Goal: Task Accomplishment & Management: Complete application form

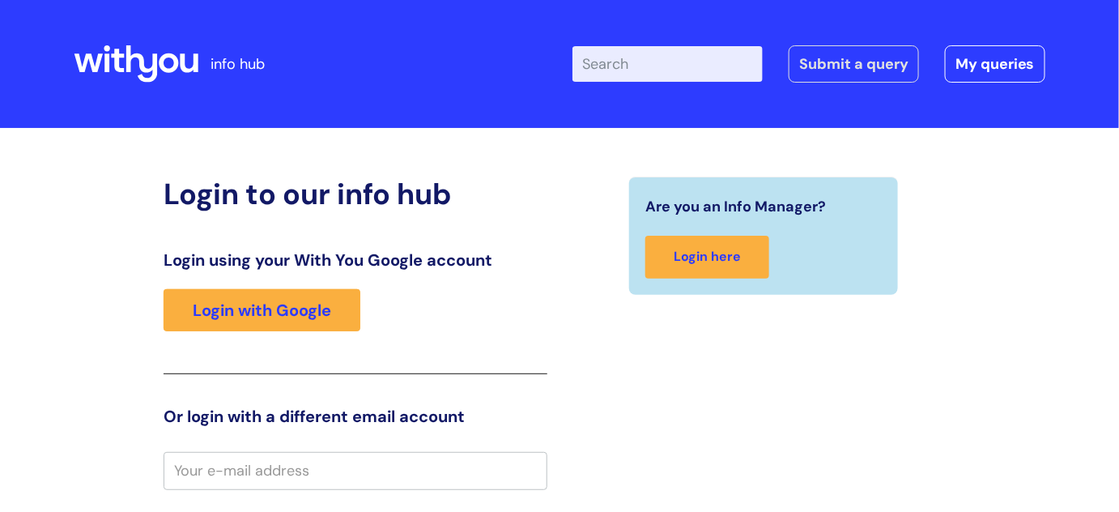
click at [863, 67] on html "info hub Enter your search term here... Search Submit a query My queries Welcom…" at bounding box center [559, 256] width 1119 height 512
click at [680, 60] on input "Enter your search term here..." at bounding box center [667, 64] width 190 height 36
type input "flexible working"
click button "Search" at bounding box center [0, 0] width 0 height 0
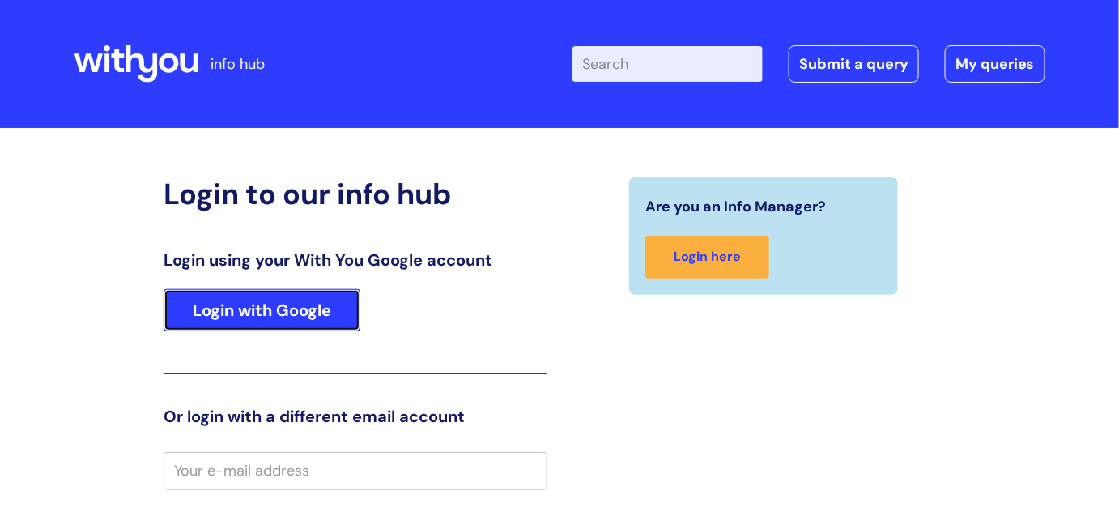
click at [302, 314] on link "Login with Google" at bounding box center [262, 310] width 197 height 42
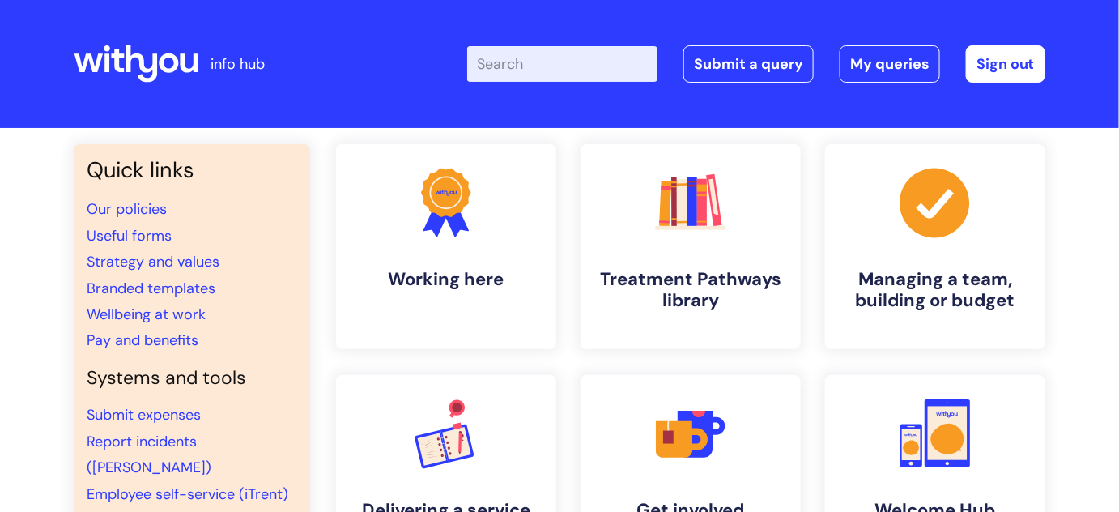
click at [594, 62] on input "Enter your search term here..." at bounding box center [562, 64] width 190 height 36
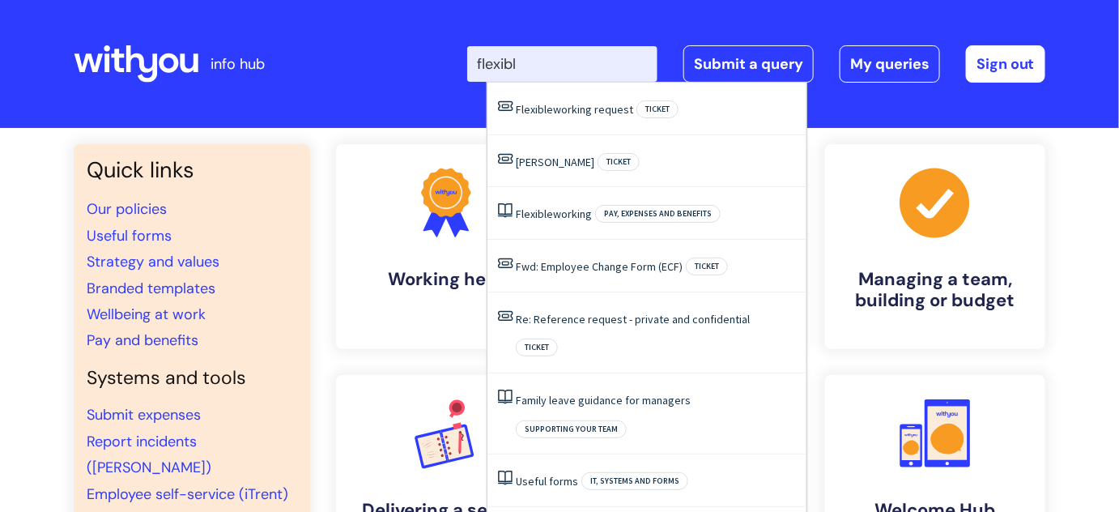
type input "flexible"
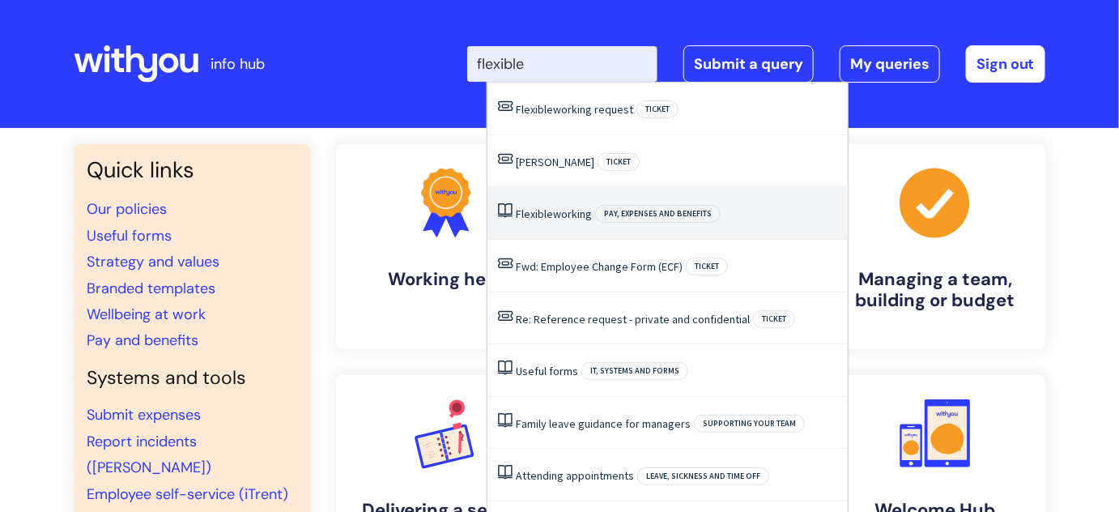
click at [552, 214] on link "Flexible working" at bounding box center [554, 213] width 76 height 15
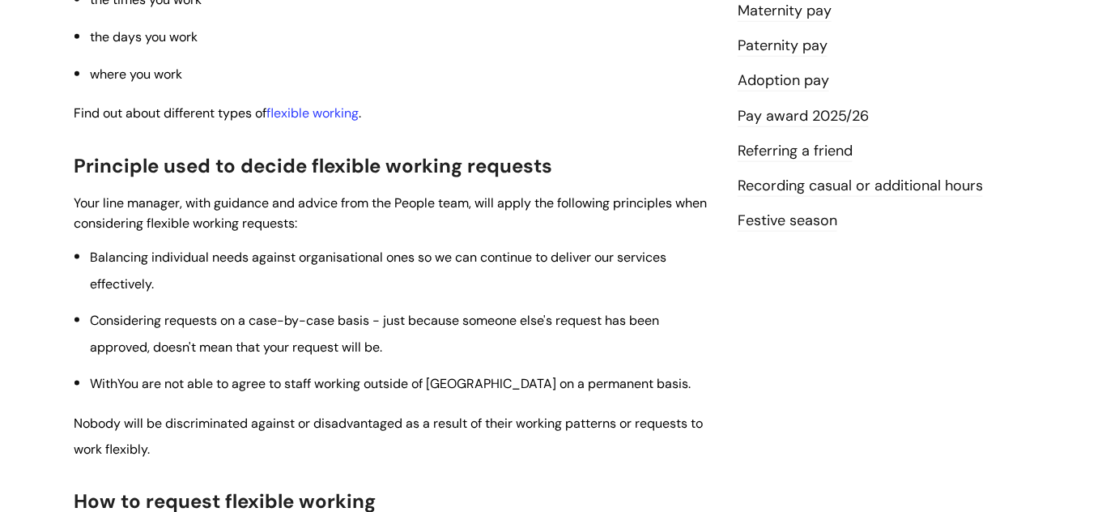
scroll to position [513, 0]
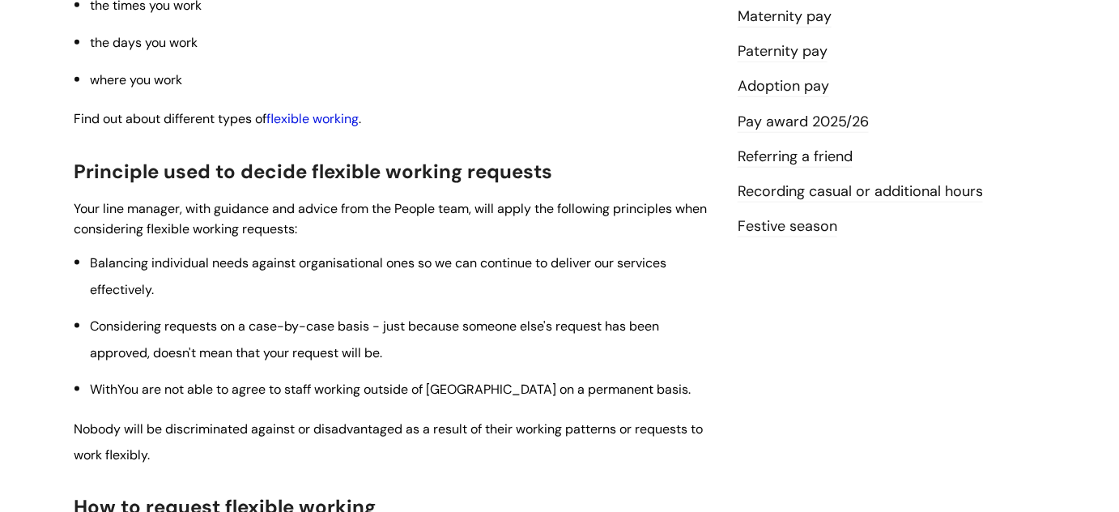
click at [311, 112] on link "flexible working" at bounding box center [312, 118] width 92 height 17
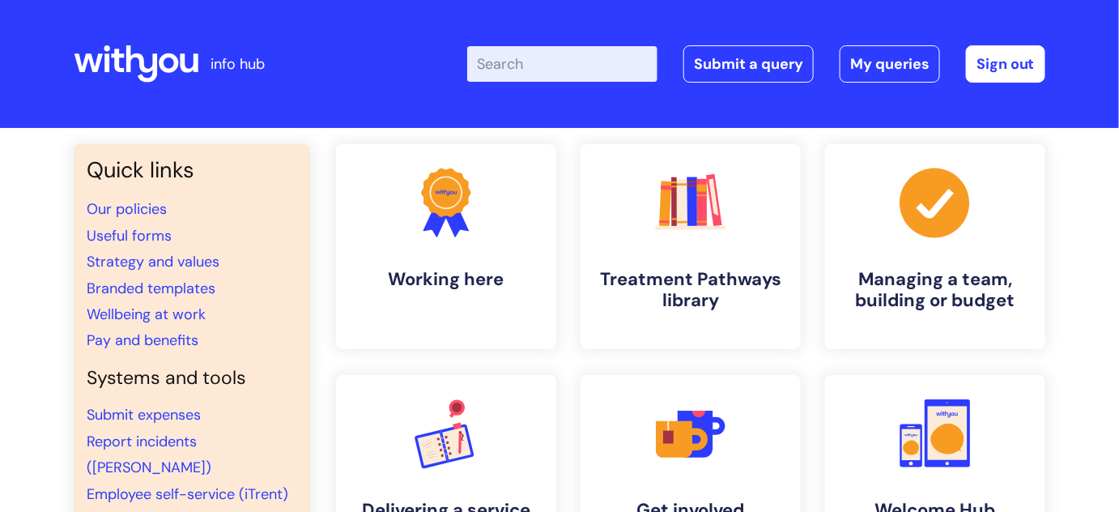
click at [615, 63] on input "Enter your search term here..." at bounding box center [562, 64] width 190 height 36
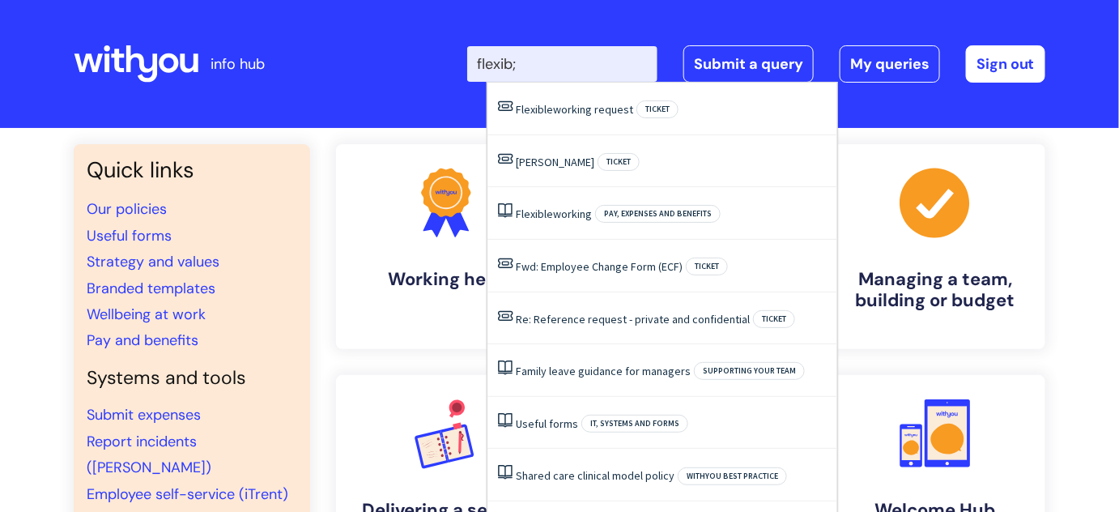
type input "flexib;e"
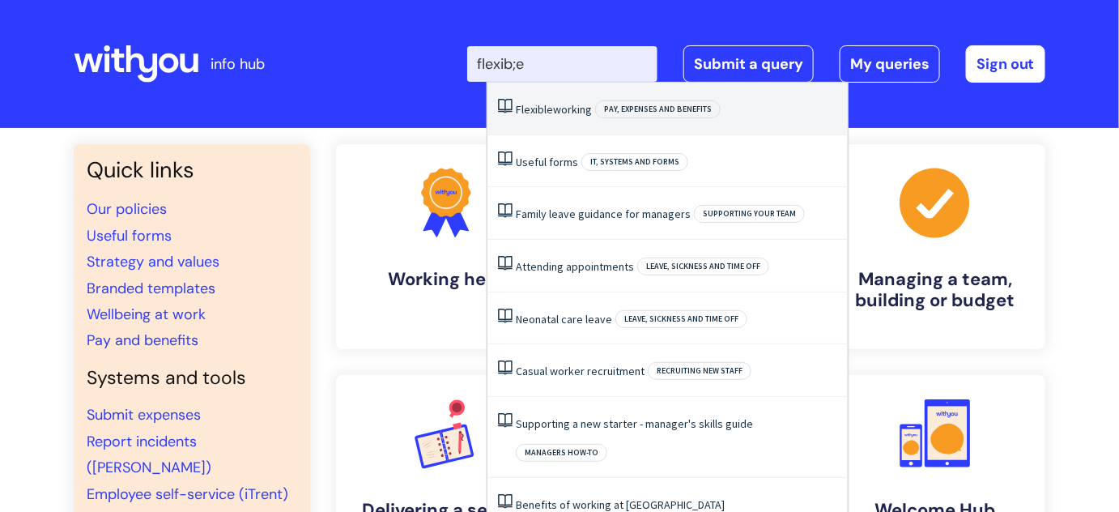
click at [572, 113] on link "Flexible working" at bounding box center [554, 109] width 76 height 15
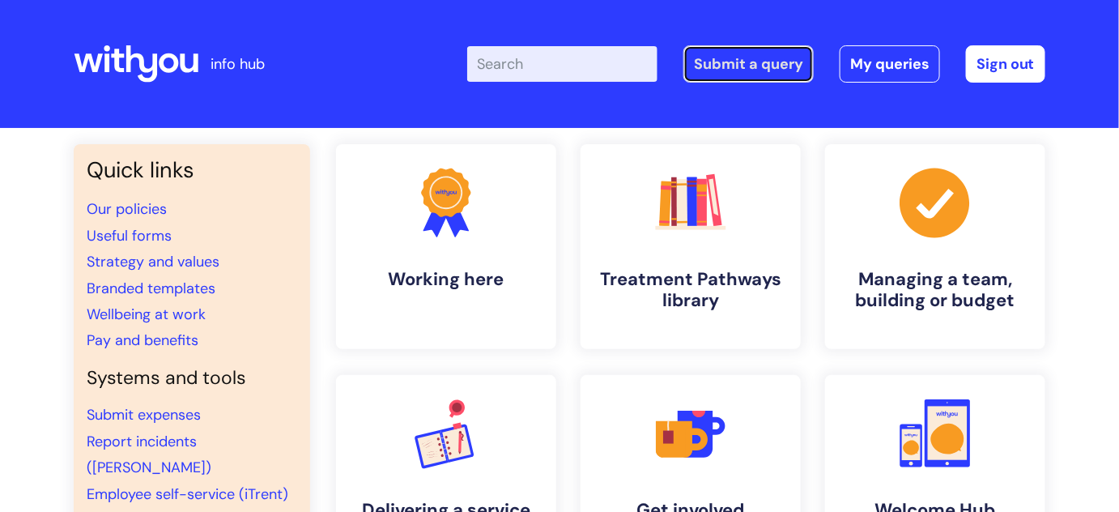
click at [750, 72] on link "Submit a query" at bounding box center [748, 63] width 130 height 37
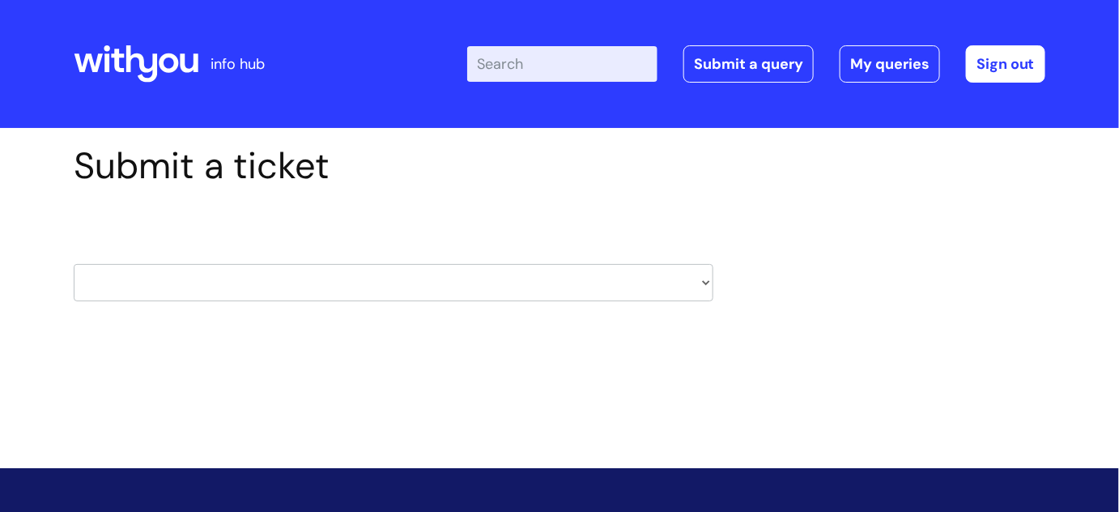
click at [700, 278] on select "HR / People IT and Support Clinical Drug Alerts Finance Accounts Data Support T…" at bounding box center [394, 282] width 640 height 37
select select "hr_/_people"
click at [74, 264] on select "HR / People IT and Support Clinical Drug Alerts Finance Accounts Data Support T…" at bounding box center [394, 282] width 640 height 37
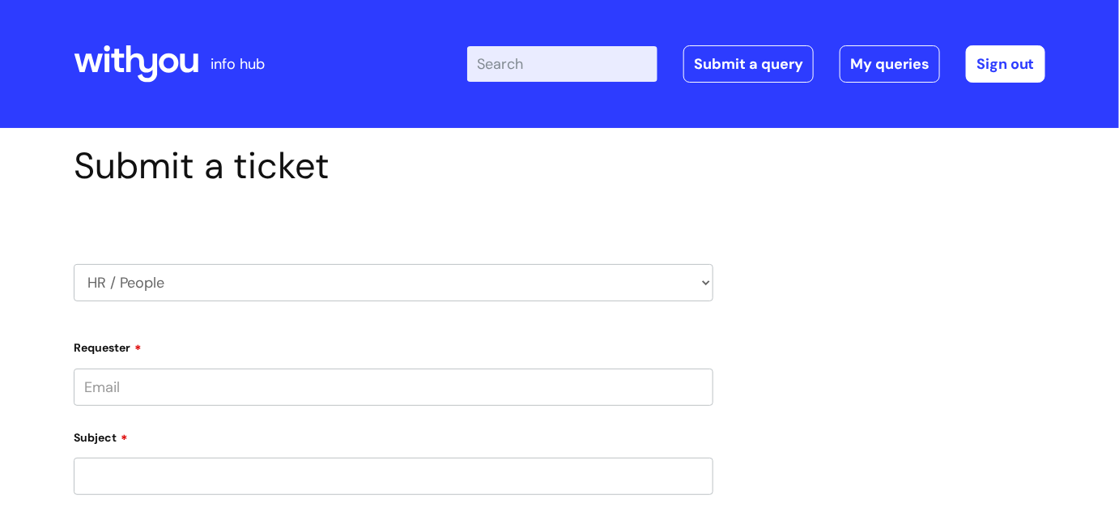
type input "kate.allard@wearewithyou.org.uk"
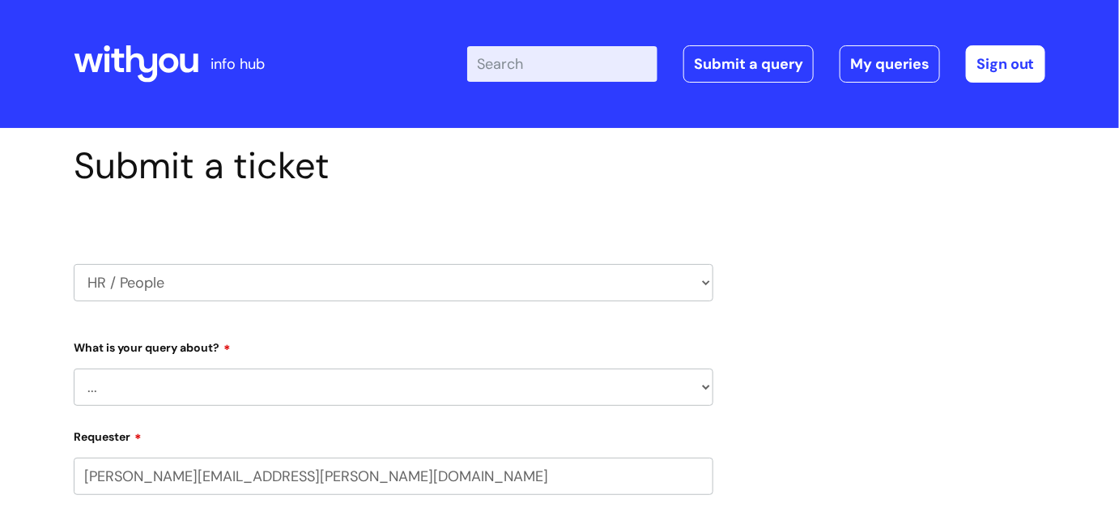
select select "80004286551"
click at [702, 287] on select "HR / People IT and Support Clinical Drug Alerts Finance Accounts Data Support T…" at bounding box center [394, 282] width 640 height 37
select select "it_and_support"
click at [74, 264] on select "HR / People IT and Support Clinical Drug Alerts Finance Accounts Data Support T…" at bounding box center [394, 282] width 640 height 37
select select "80004286551"
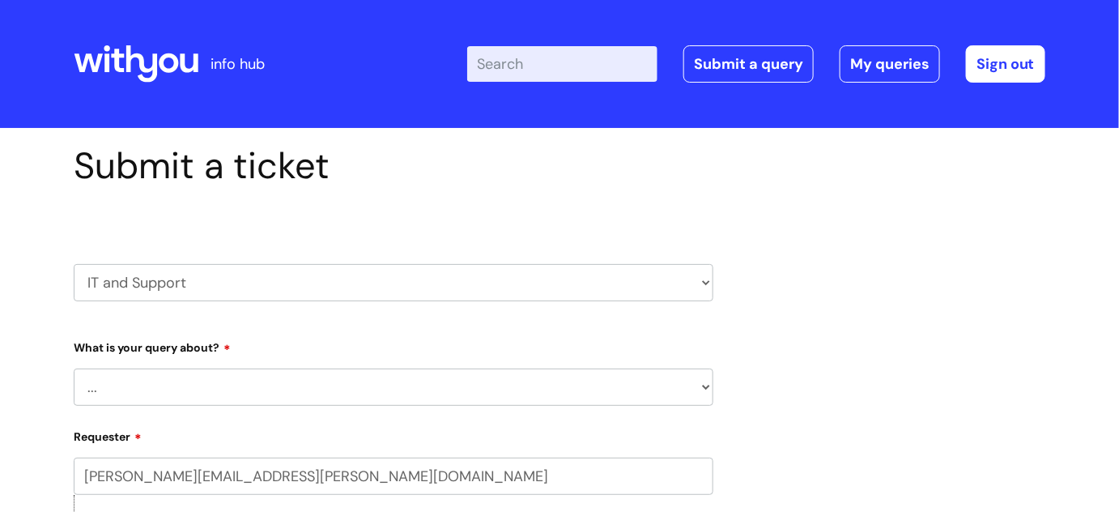
click at [692, 384] on select "... Mobile Phone Reset & MFA Accounts, Starters and Leavers IT Hardware issue I…" at bounding box center [394, 386] width 640 height 37
click at [74, 368] on select "... Mobile Phone Reset & MFA Accounts, Starters and Leavers IT Hardware issue I…" at bounding box center [394, 386] width 640 height 37
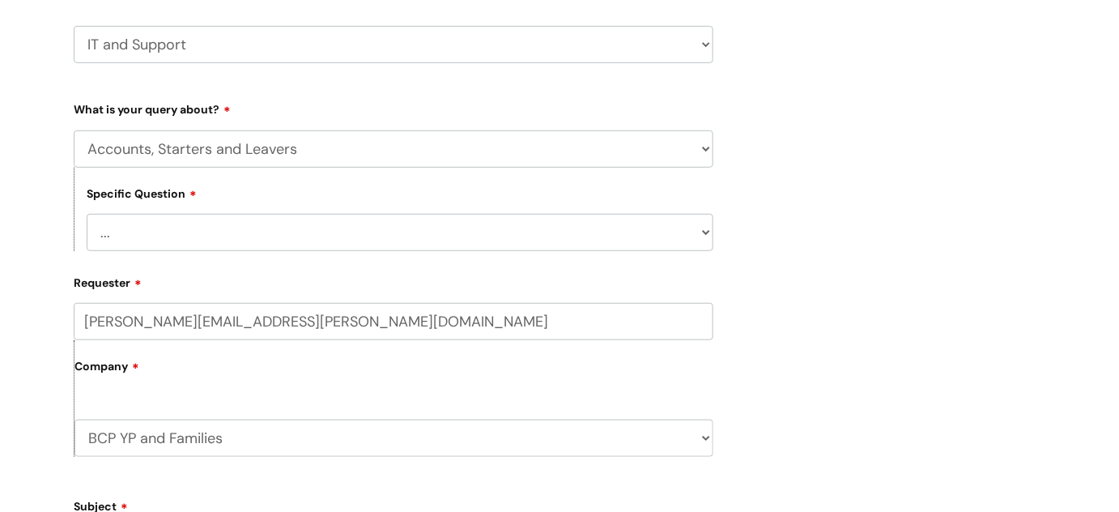
scroll to position [249, 0]
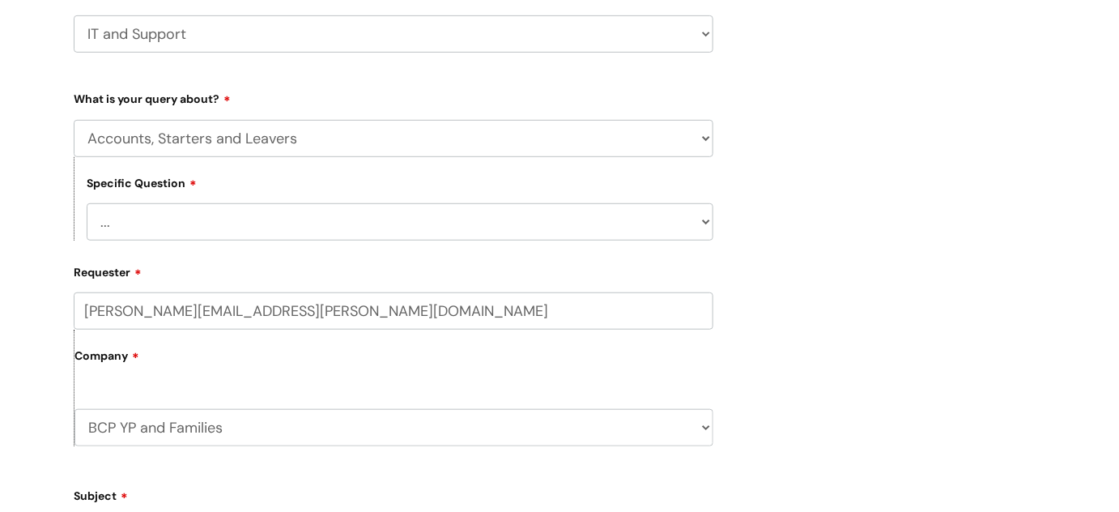
click at [702, 223] on select "... I have a new starter I have a leaver I need to make a change to an account …" at bounding box center [400, 221] width 627 height 37
click at [696, 135] on select "... Mobile Phone Reset & MFA Accounts, Starters and Leavers IT Hardware issue I…" at bounding box center [394, 138] width 640 height 37
select select "I need help logging in"
click at [74, 120] on select "... Mobile Phone Reset & MFA Accounts, Starters and Leavers IT Hardware issue I…" at bounding box center [394, 138] width 640 height 37
click at [679, 219] on select "... I need help logging into my laptop/chromebook I need access or help logging…" at bounding box center [400, 221] width 627 height 37
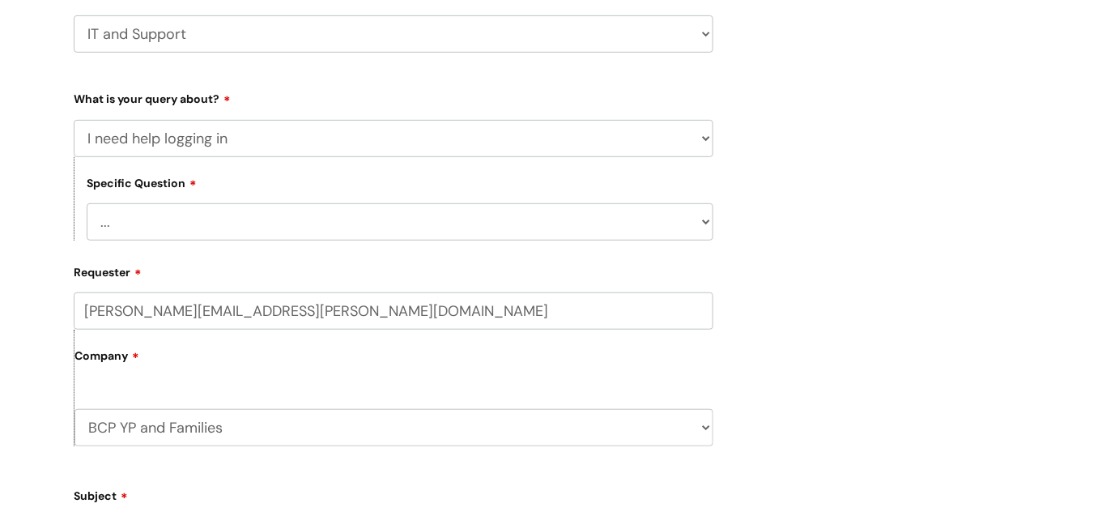
select select "I need help logging into my laptop/chromebook"
click at [87, 203] on select "... I need help logging into my laptop/chromebook I need access or help logging…" at bounding box center [400, 221] width 627 height 37
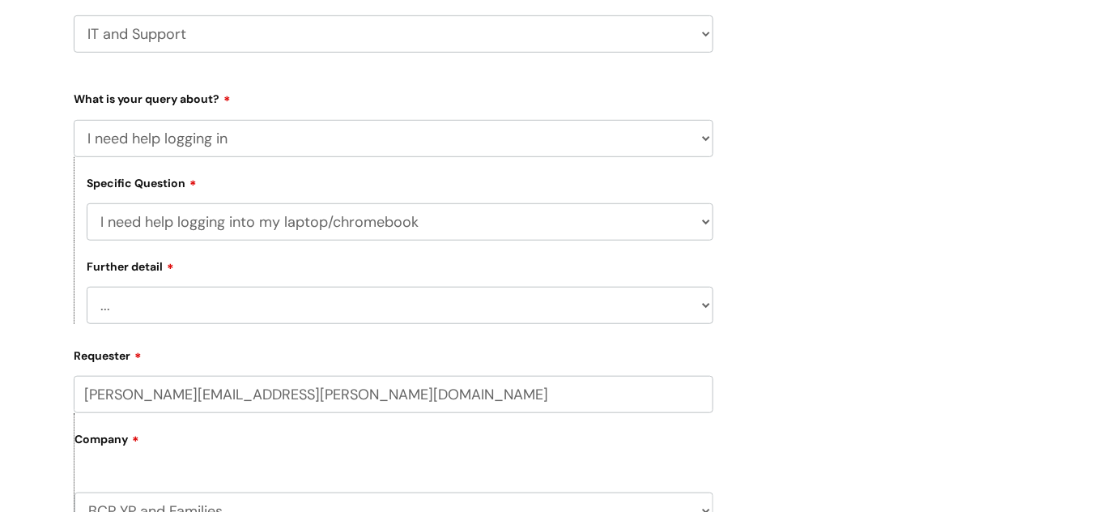
click at [591, 301] on select "... I need help with my Single Sign On password" at bounding box center [400, 305] width 627 height 37
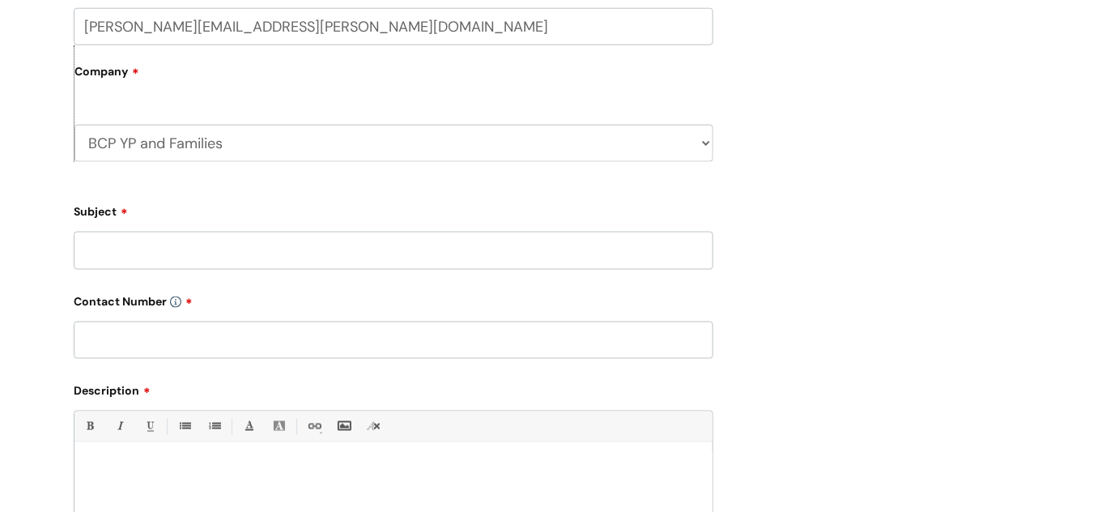
scroll to position [620, 0]
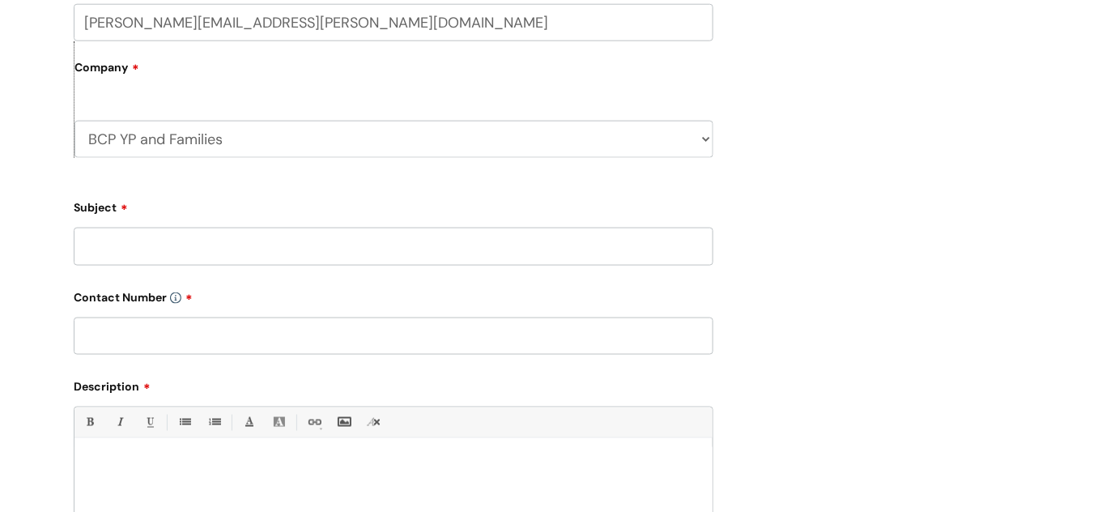
click at [564, 244] on input "Subject" at bounding box center [394, 246] width 640 height 37
type input "Amelia Scott - return from Maternity Leave"
click at [419, 344] on input "text" at bounding box center [394, 335] width 640 height 37
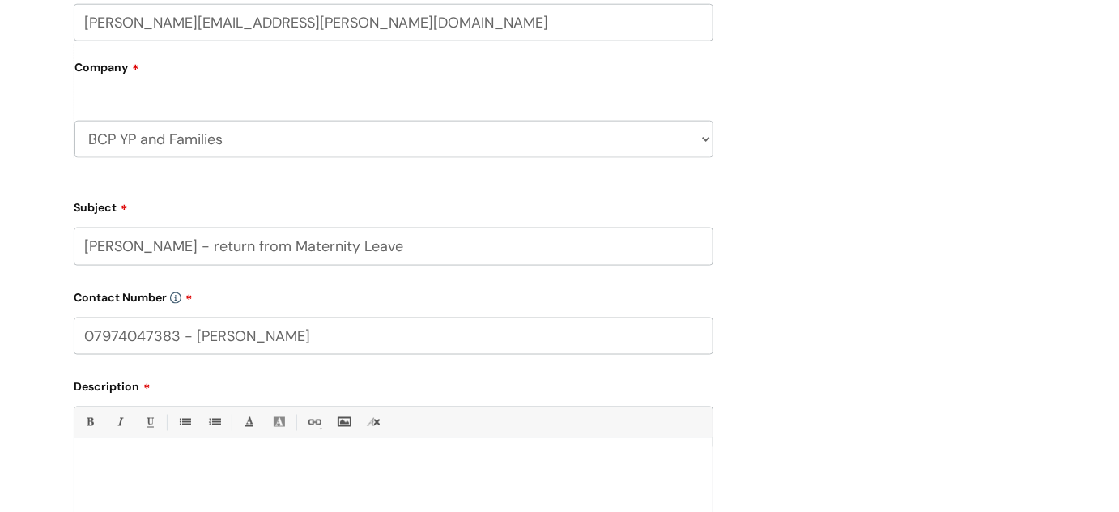
type input "07974047383 - Amelias"
click at [253, 449] on div at bounding box center [393, 503] width 638 height 112
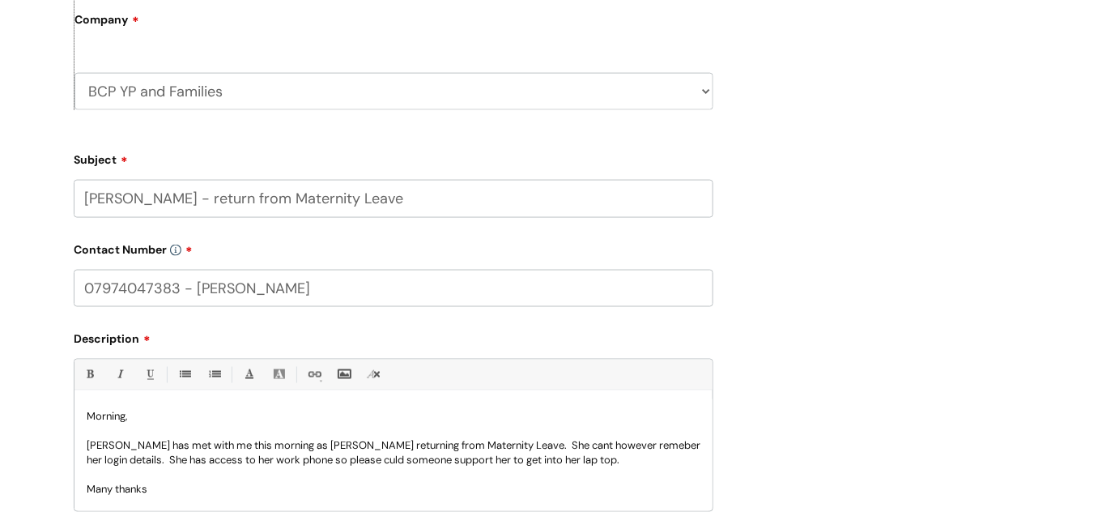
scroll to position [16, 0]
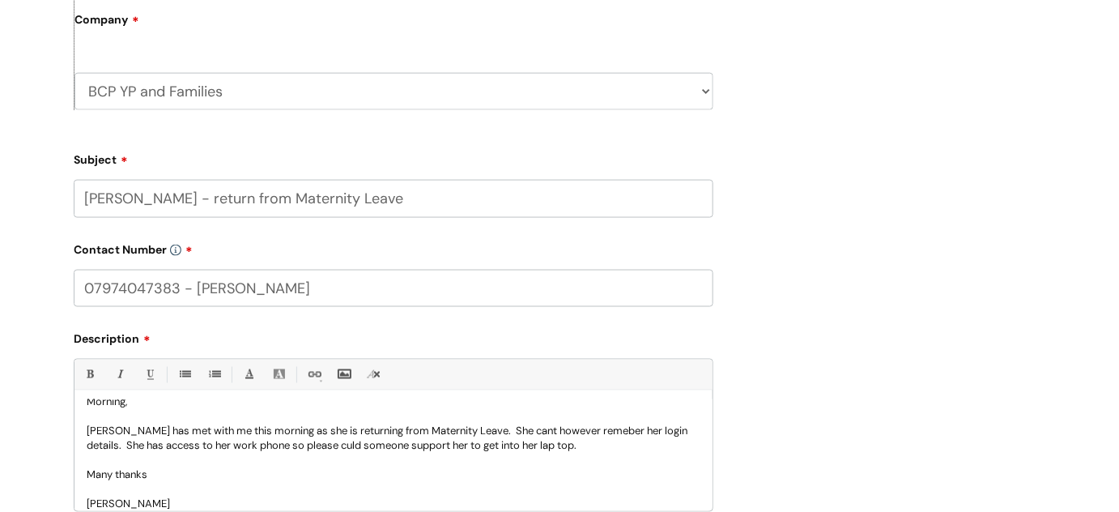
drag, startPoint x: 587, startPoint y: 423, endPoint x: 585, endPoint y: 431, distance: 8.5
click at [585, 431] on p "AMelia has met with me this morning as she is returning from Maternity Leave. S…" at bounding box center [394, 438] width 614 height 29
click at [358, 444] on p "AMelia has met with me this morning as she is returning from Maternity Leave. S…" at bounding box center [394, 438] width 614 height 29
click at [100, 432] on p "AMelia has met with me this morning as she is returning from Maternity Leave. S…" at bounding box center [394, 438] width 614 height 29
click at [120, 449] on p "Amelia has met with me this morning as she is returning from Maternity Leave. S…" at bounding box center [394, 438] width 614 height 29
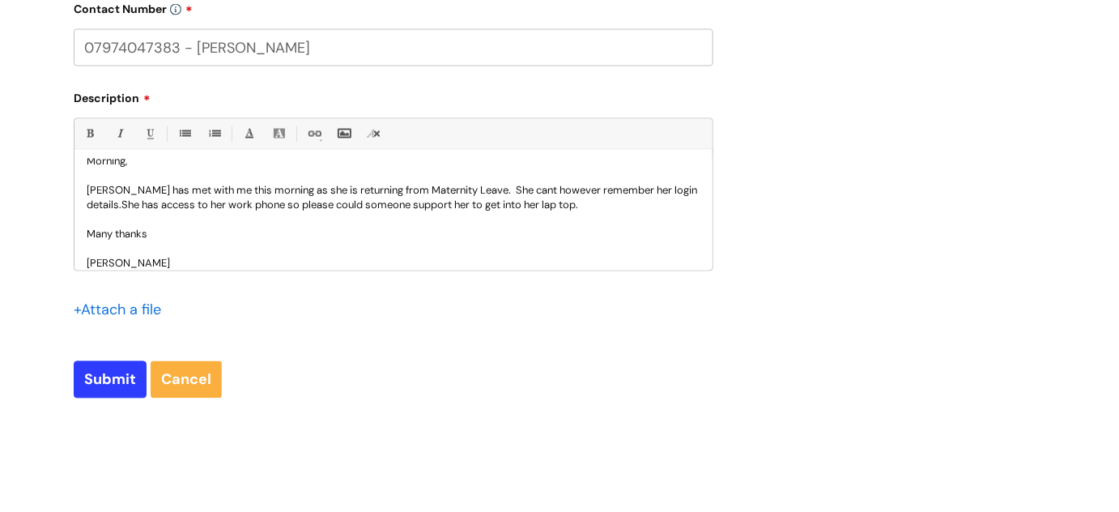
scroll to position [913, 0]
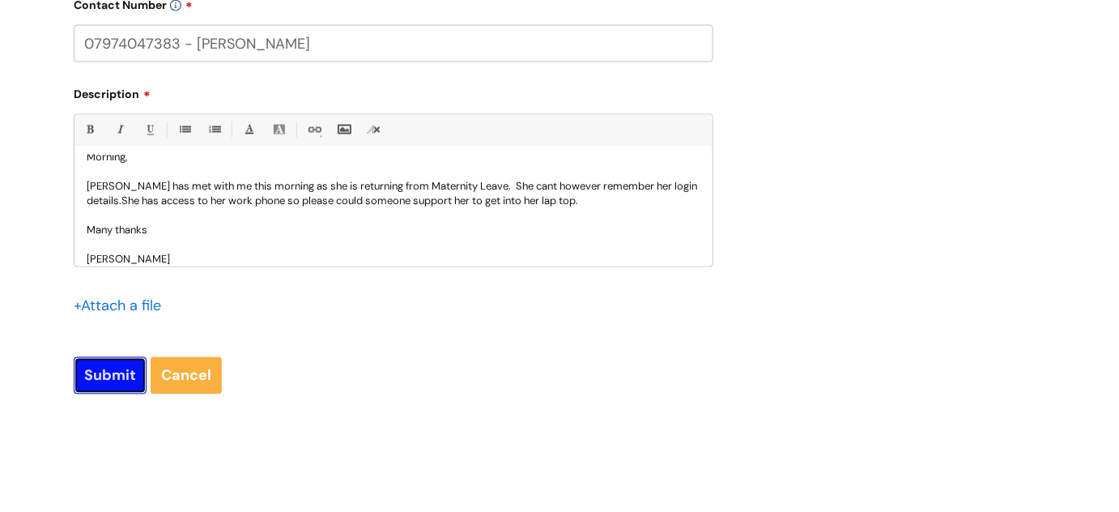
click at [113, 371] on input "Submit" at bounding box center [110, 375] width 73 height 37
click at [113, 371] on input "Submit" at bounding box center [110, 374] width 73 height 37
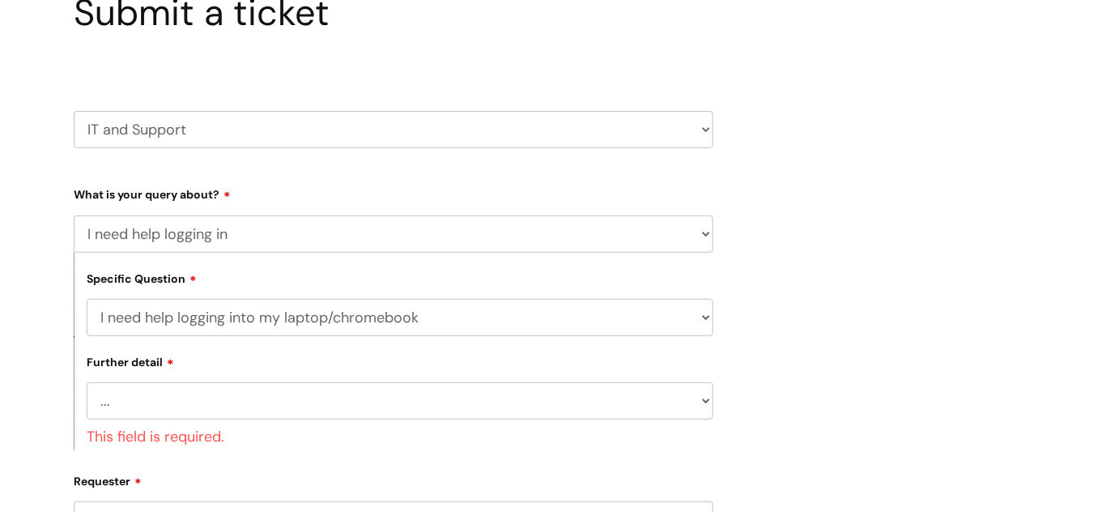
scroll to position [151, 0]
click at [694, 401] on select "... I need help with my Single Sign On password" at bounding box center [400, 402] width 627 height 37
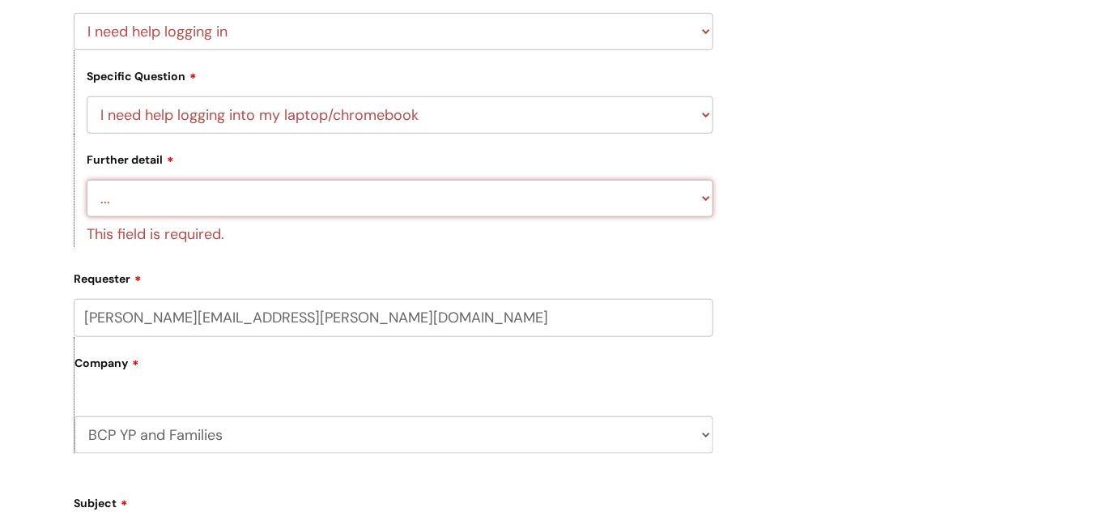
scroll to position [330, 0]
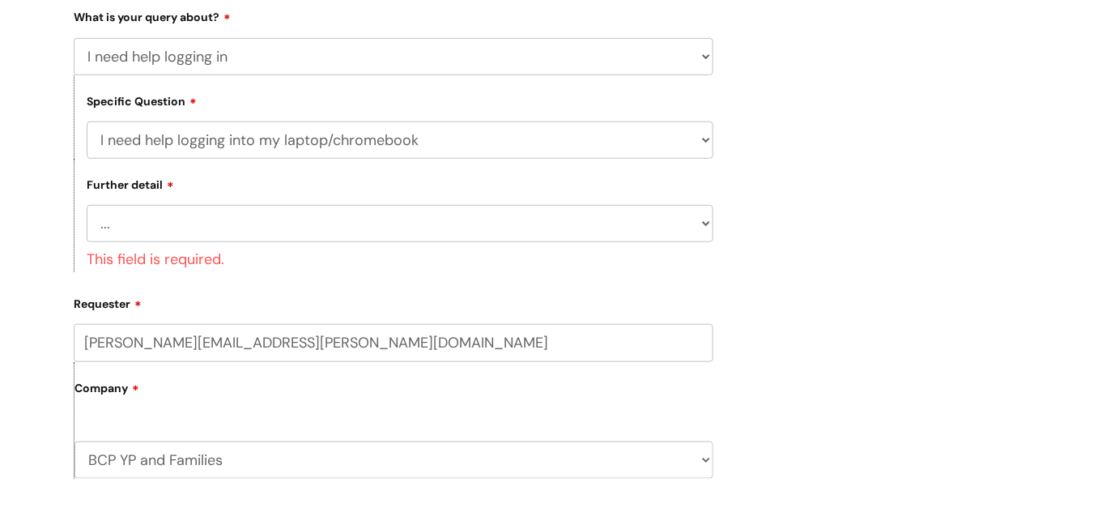
click at [700, 140] on select "... I need help logging into my laptop/chromebook I need access or help logging…" at bounding box center [400, 139] width 627 height 37
click at [87, 121] on select "... I need help logging into my laptop/chromebook I need access or help logging…" at bounding box center [400, 139] width 627 height 37
click at [697, 223] on select "... I need help with my Single Sign On password" at bounding box center [400, 223] width 627 height 37
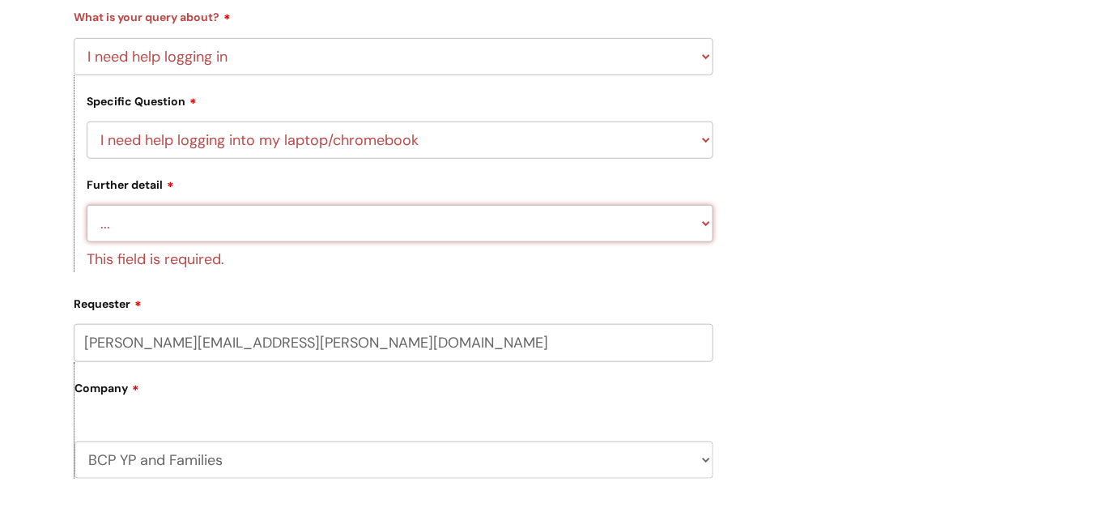
select select "I need help with my Single Sign On password"
click at [87, 206] on select "... I need help with my Single Sign On password" at bounding box center [400, 223] width 627 height 37
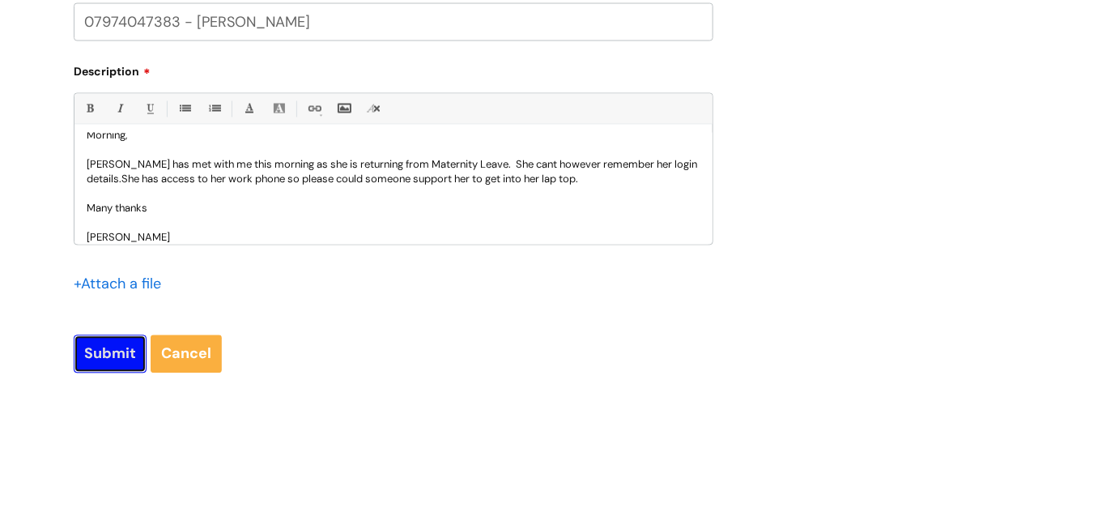
scroll to position [934, 0]
click at [106, 350] on input "Submit" at bounding box center [110, 353] width 73 height 37
type input "Please Wait..."
